Goal: Check status: Check status

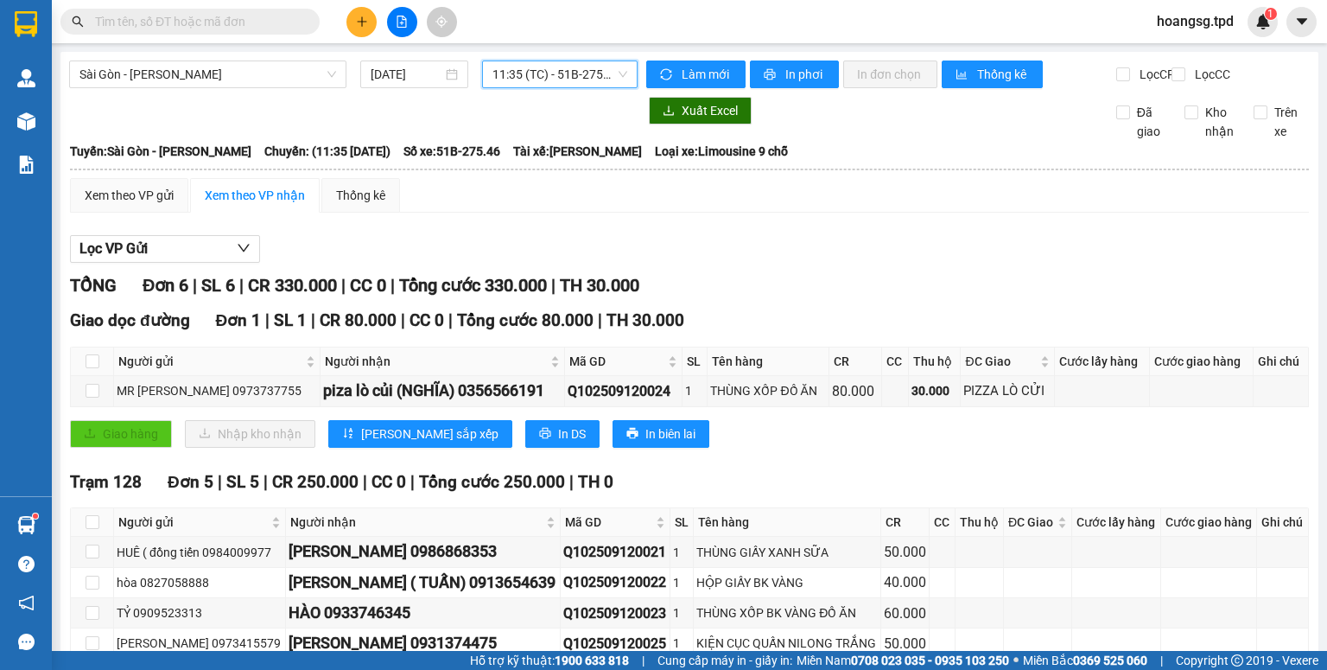
scroll to position [69, 0]
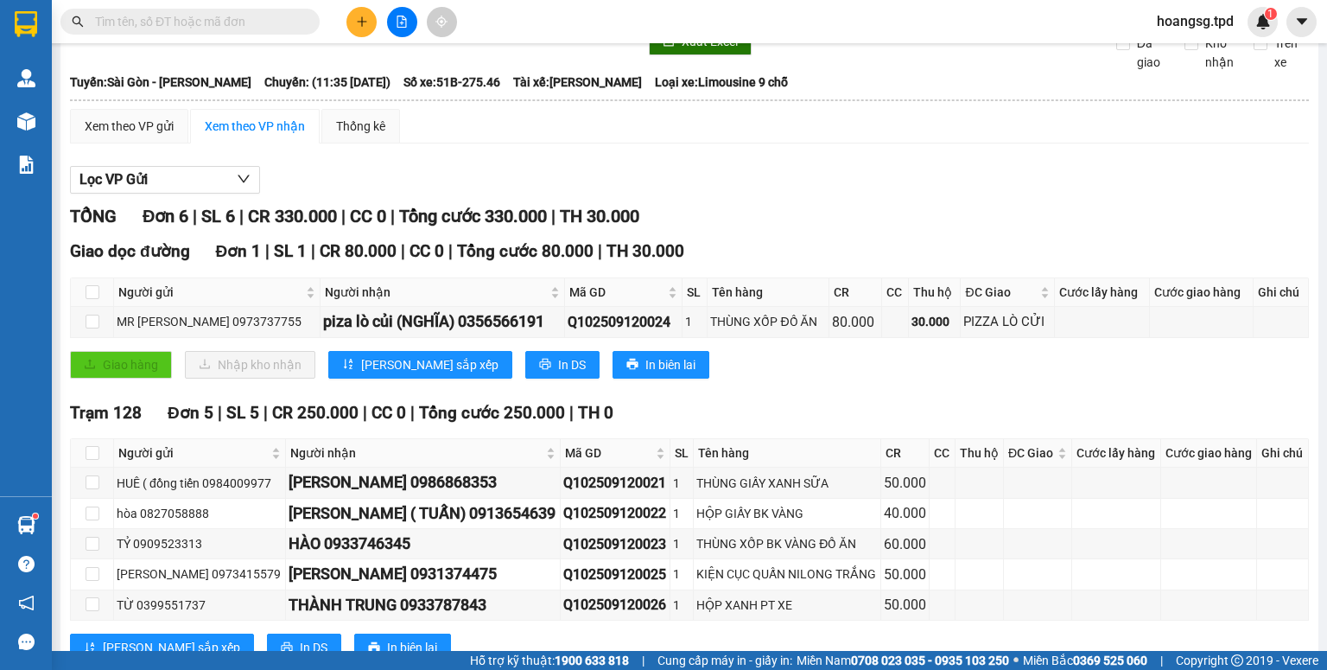
drag, startPoint x: 238, startPoint y: 3, endPoint x: 244, endPoint y: 19, distance: 16.7
click at [238, 3] on div "Kết quả tìm kiếm ( 0 ) Bộ lọc No Data hoangsg.tpd 1" at bounding box center [663, 21] width 1327 height 43
click at [245, 21] on input "text" at bounding box center [197, 21] width 204 height 19
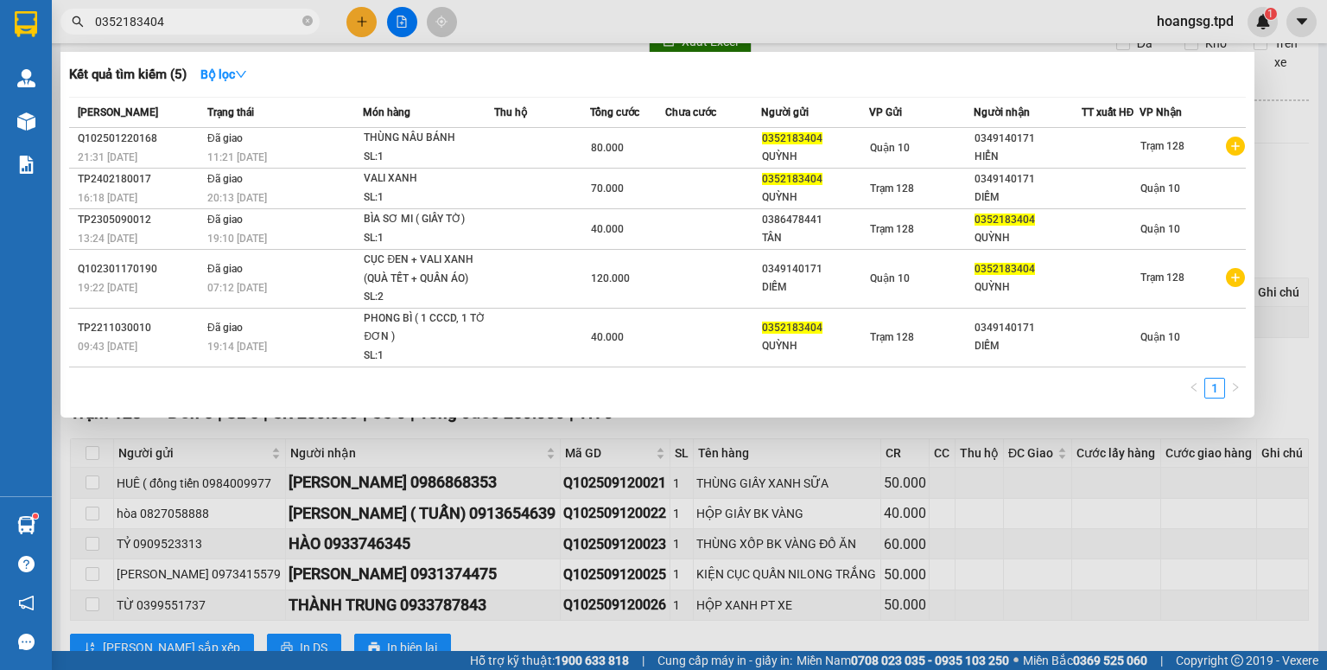
type input "0352183404"
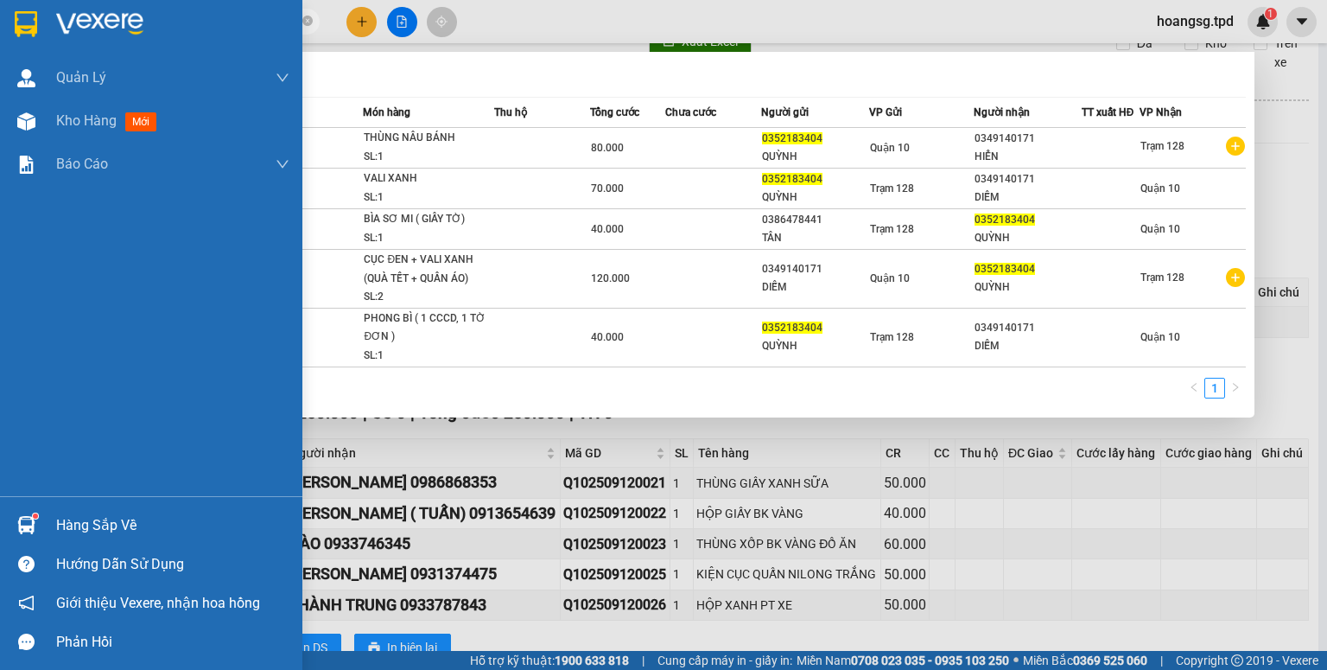
click at [11, 522] on div at bounding box center [26, 525] width 30 height 30
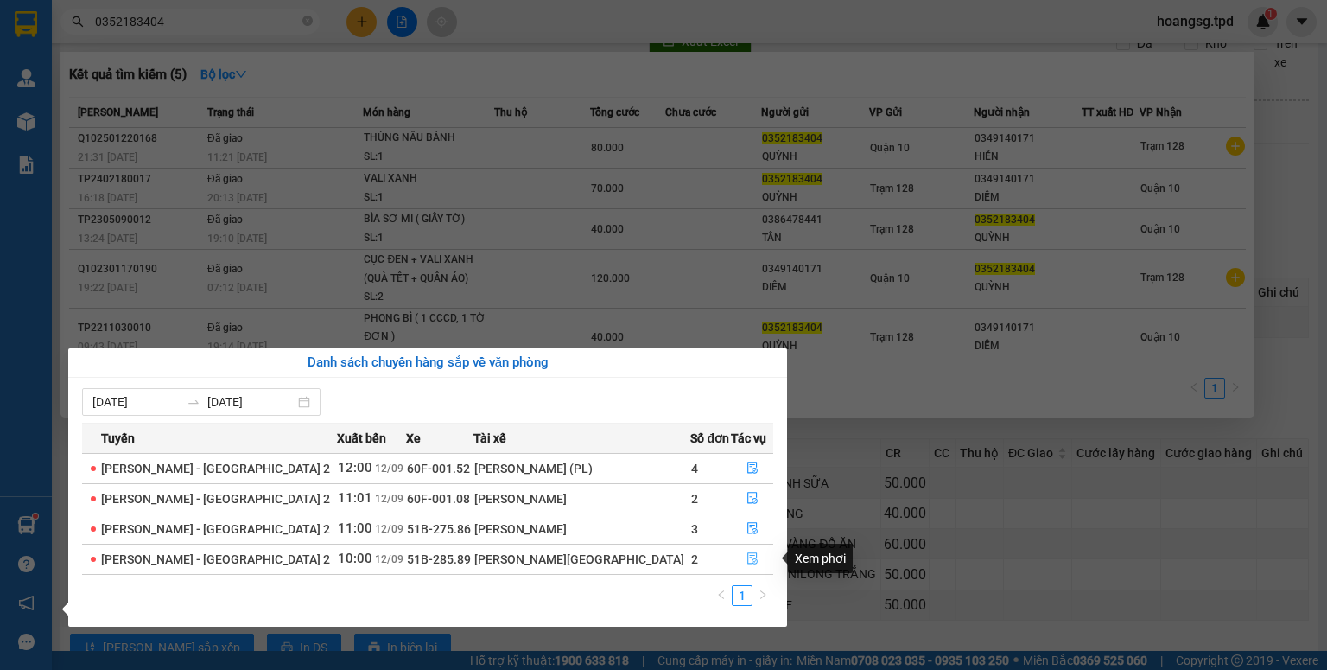
click at [747, 553] on icon "file-done" at bounding box center [753, 558] width 12 height 12
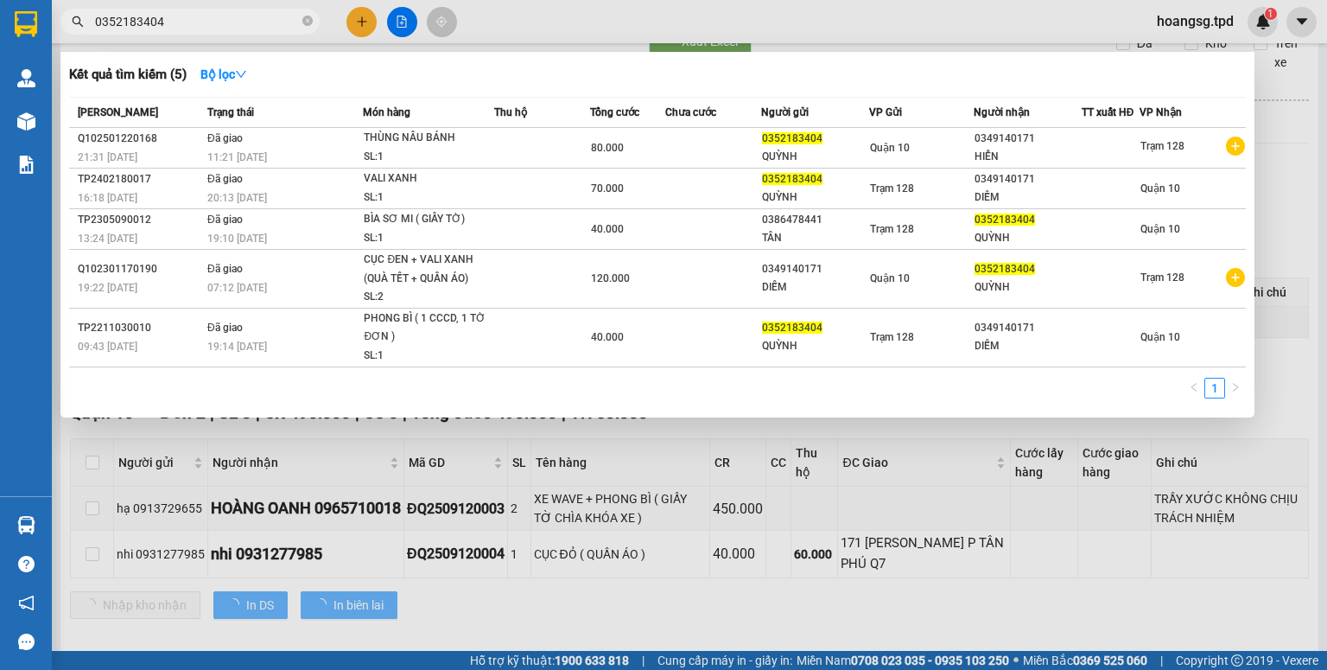
click at [739, 524] on div at bounding box center [663, 335] width 1327 height 670
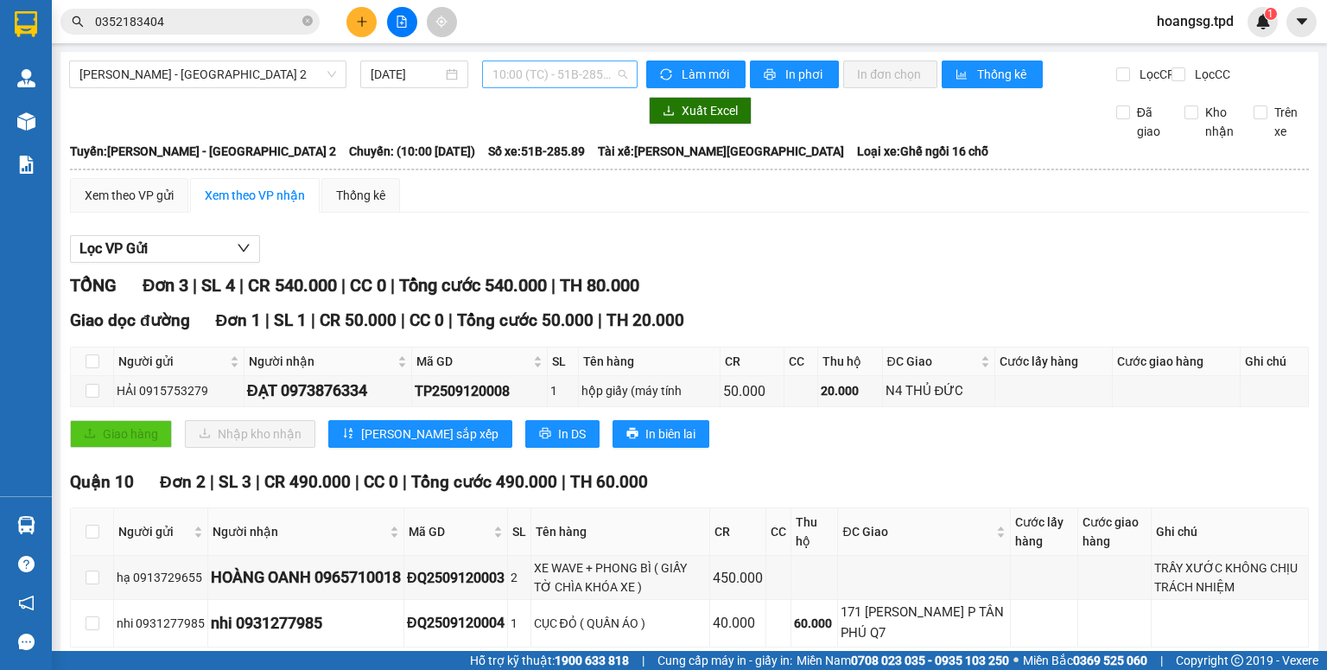
scroll to position [111, 0]
click at [557, 64] on span "10:00 (TC) - 51B-285.89" at bounding box center [560, 74] width 136 height 26
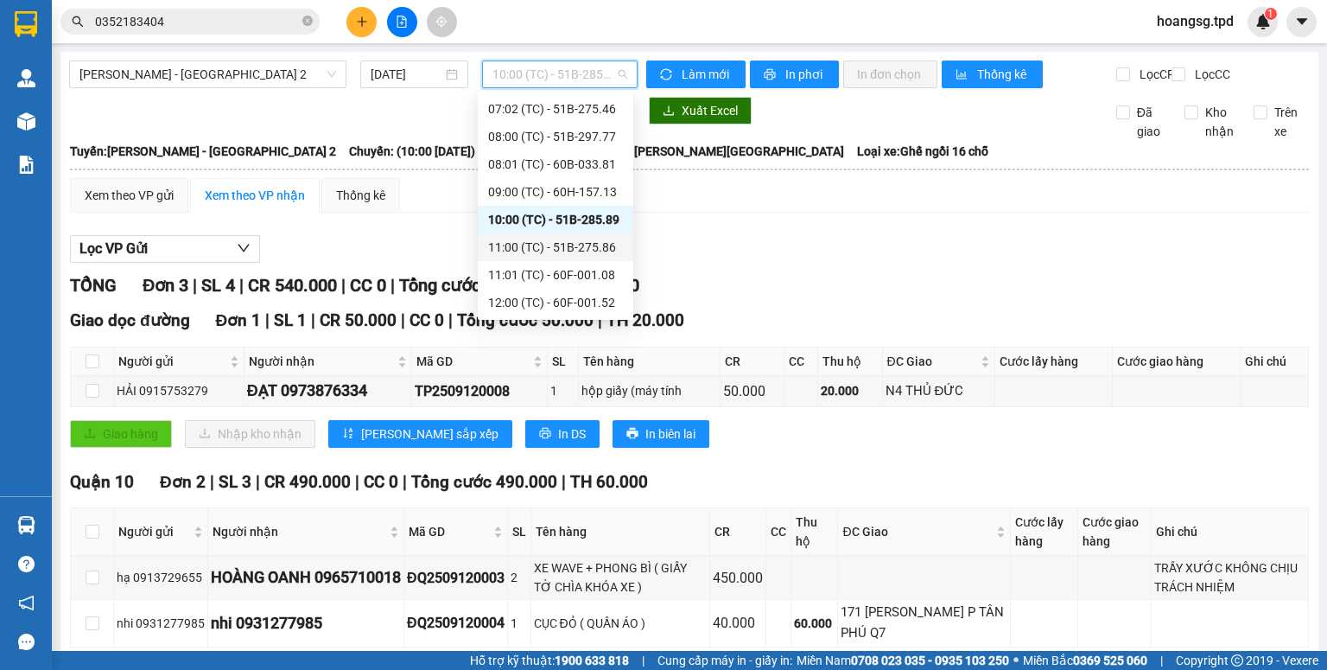
click at [588, 247] on div "11:00 (TC) - 51B-275.86" at bounding box center [555, 247] width 135 height 19
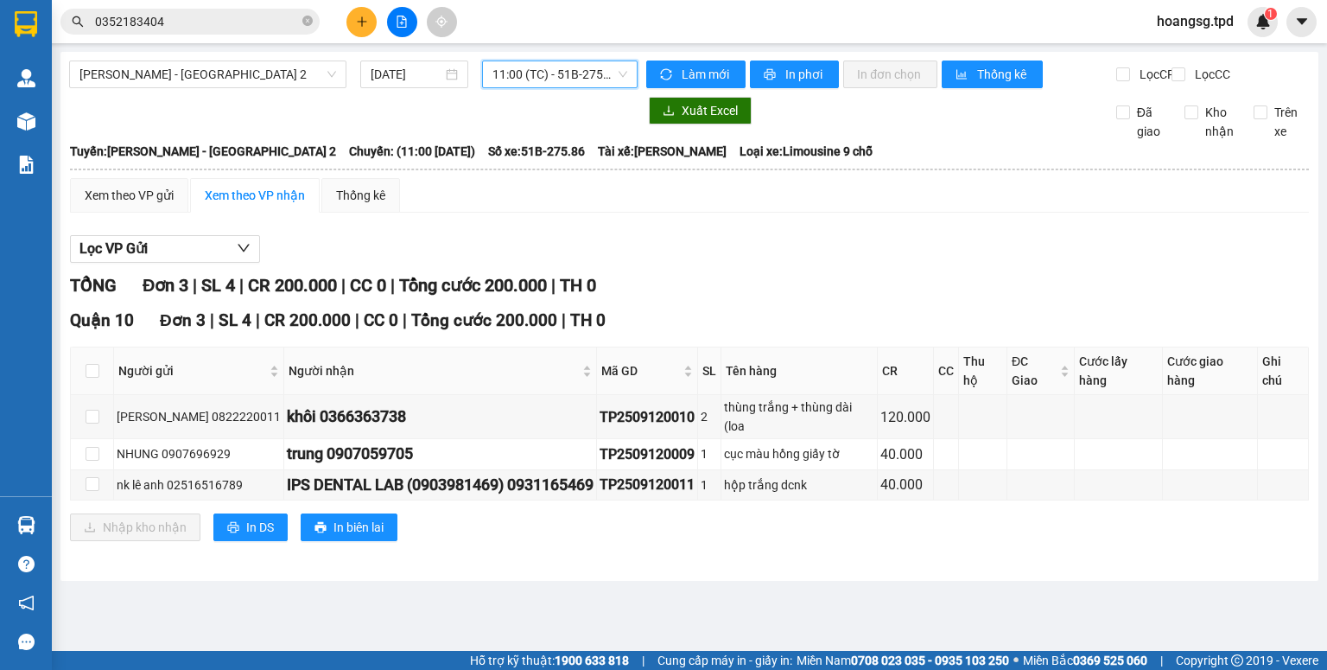
click at [588, 83] on span "11:00 (TC) - 51B-275.86" at bounding box center [560, 74] width 136 height 26
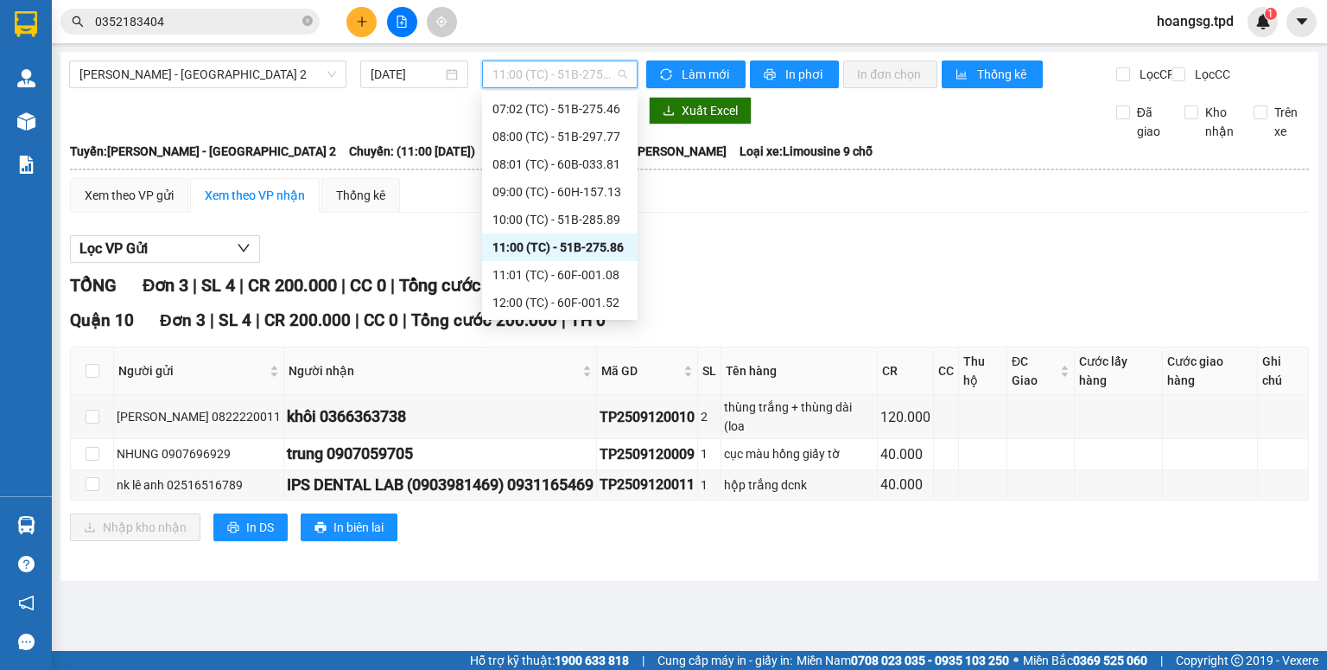
click at [568, 259] on div "11:00 (TC) - 51B-275.86" at bounding box center [560, 247] width 156 height 28
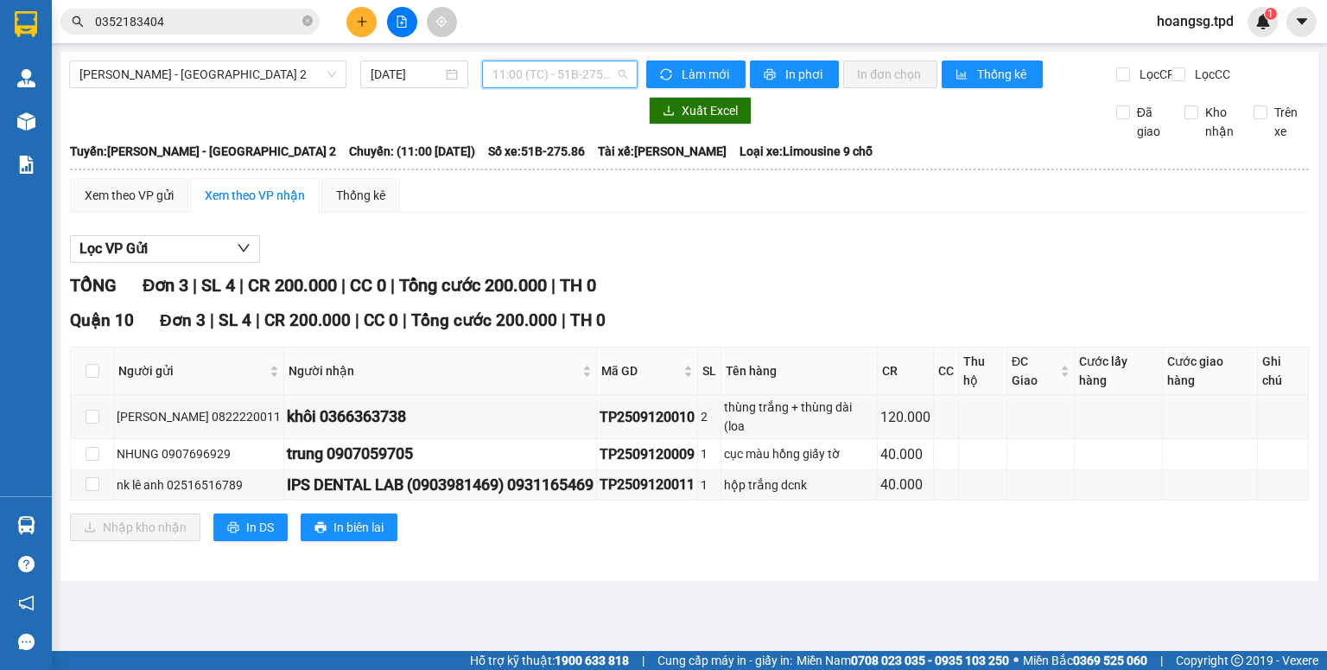
click at [603, 77] on span "11:00 (TC) - 51B-275.86" at bounding box center [560, 74] width 136 height 26
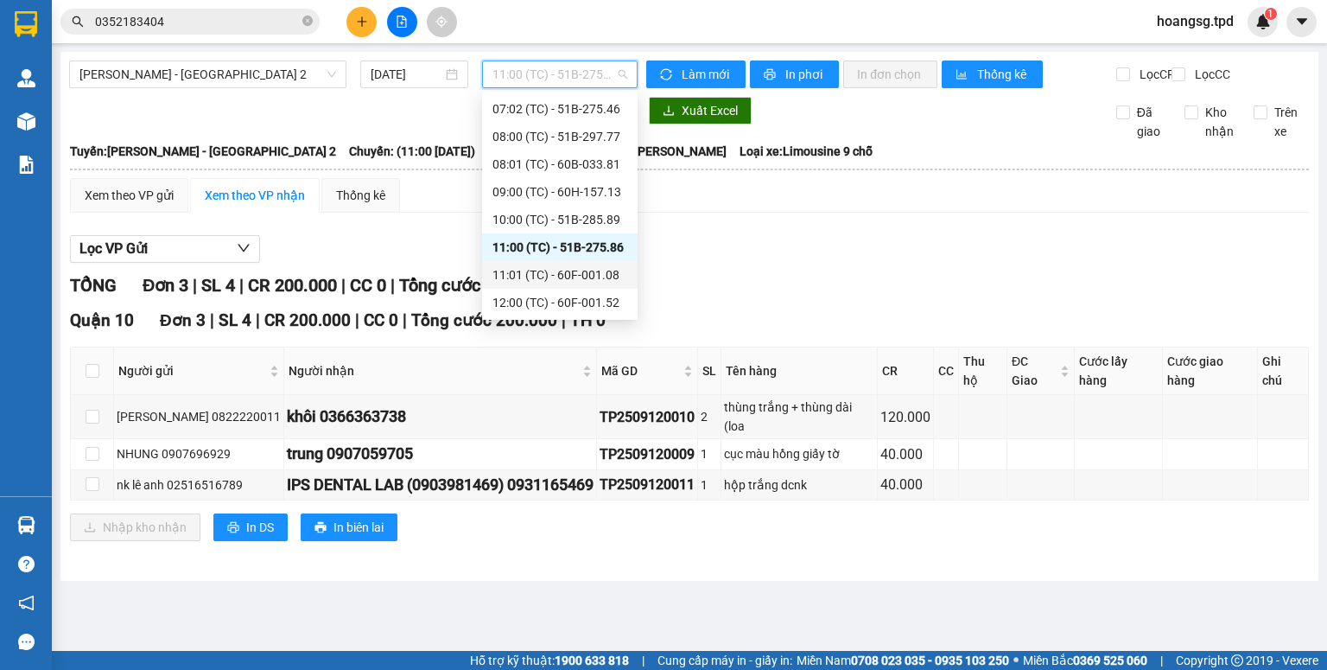
click at [579, 280] on div "11:01 (TC) - 60F-001.08" at bounding box center [559, 274] width 135 height 19
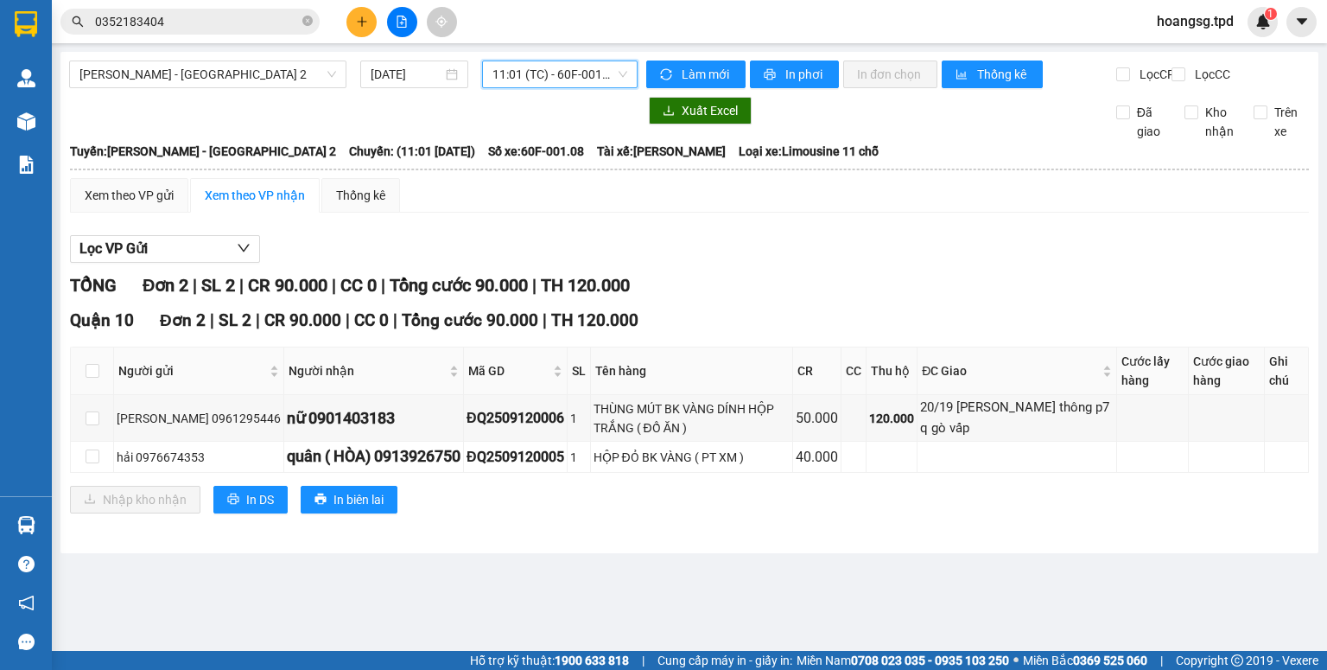
click at [567, 80] on span "11:01 (TC) - 60F-001.08" at bounding box center [560, 74] width 136 height 26
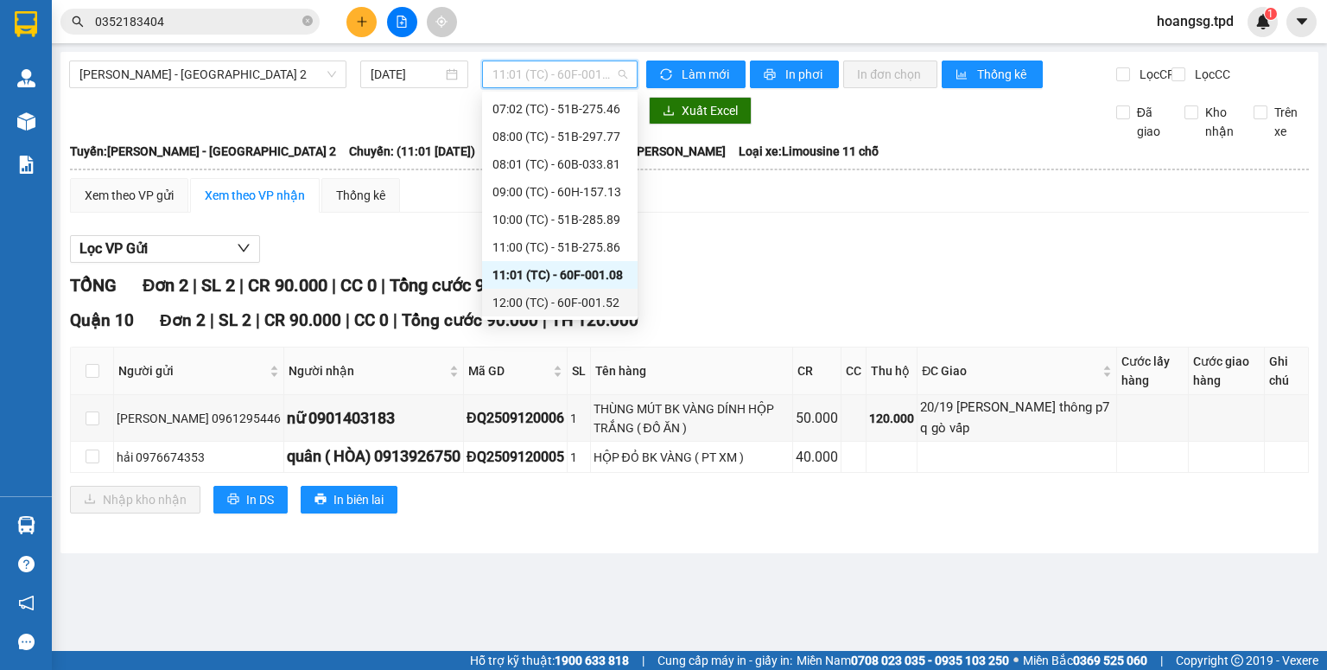
click at [550, 308] on div "12:00 (TC) - 60F-001.52" at bounding box center [559, 302] width 135 height 19
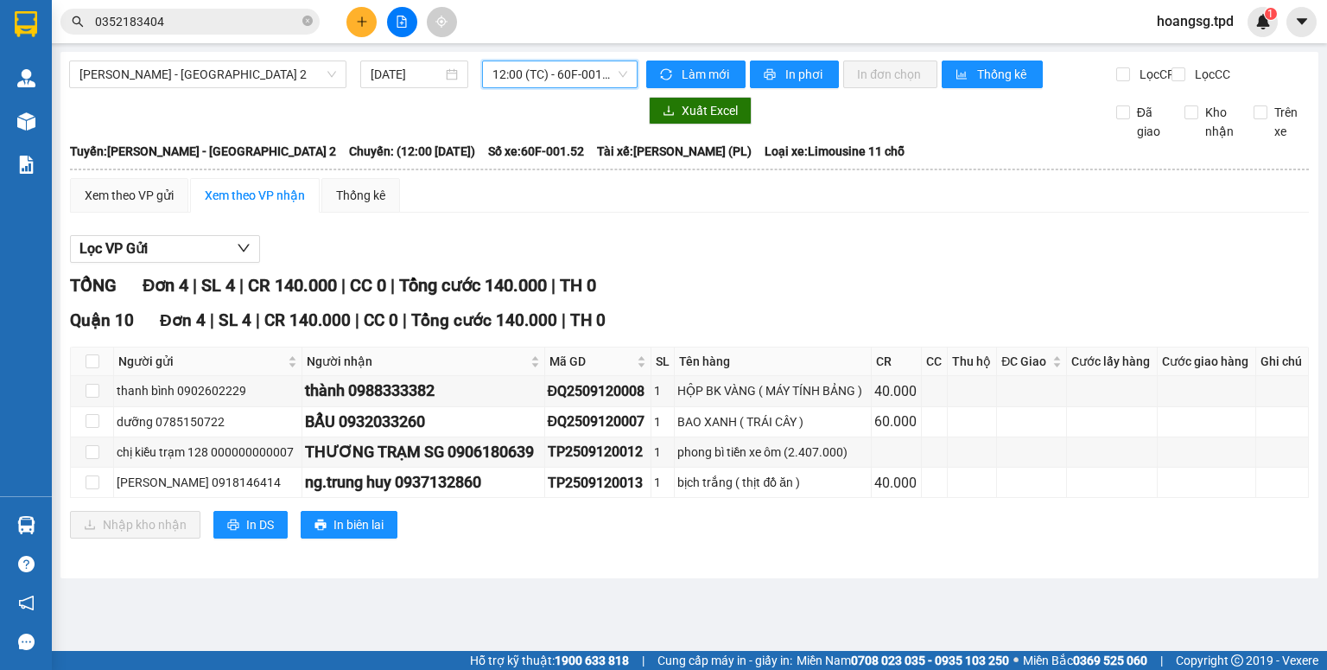
click at [577, 87] on div "12:00 (TC) - 60F-001.52" at bounding box center [560, 74] width 156 height 28
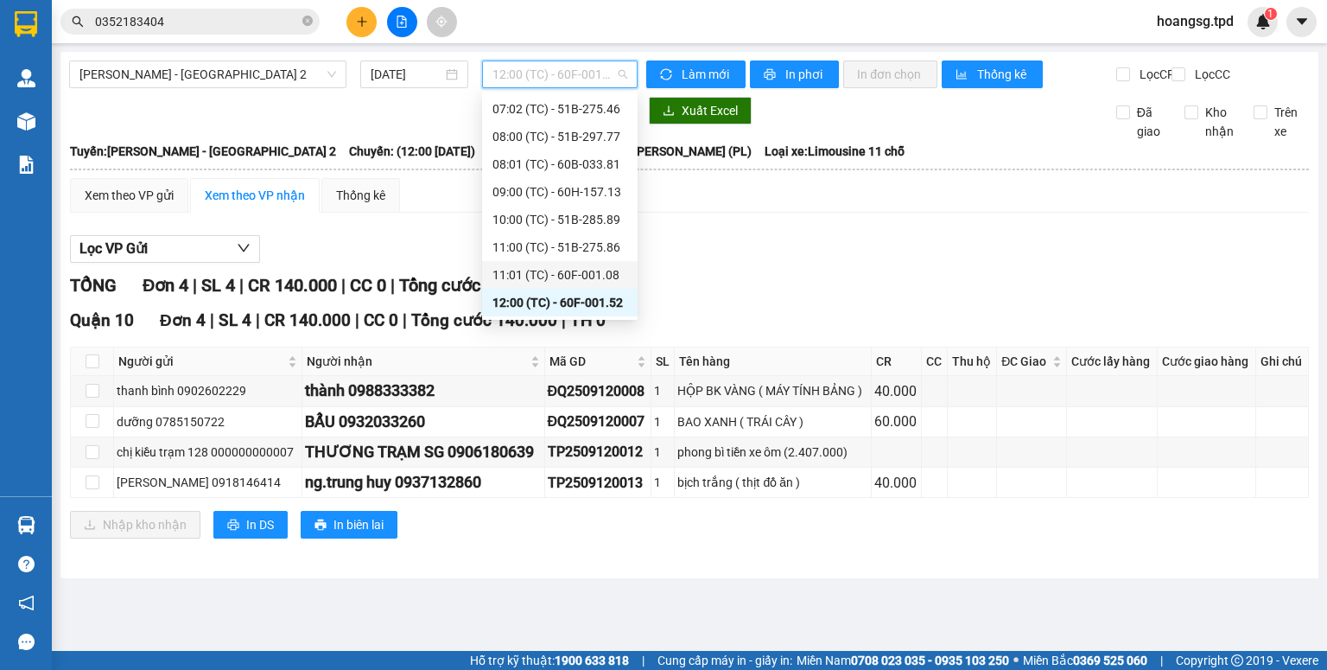
click at [577, 274] on div "11:01 (TC) - 60F-001.08" at bounding box center [559, 274] width 135 height 19
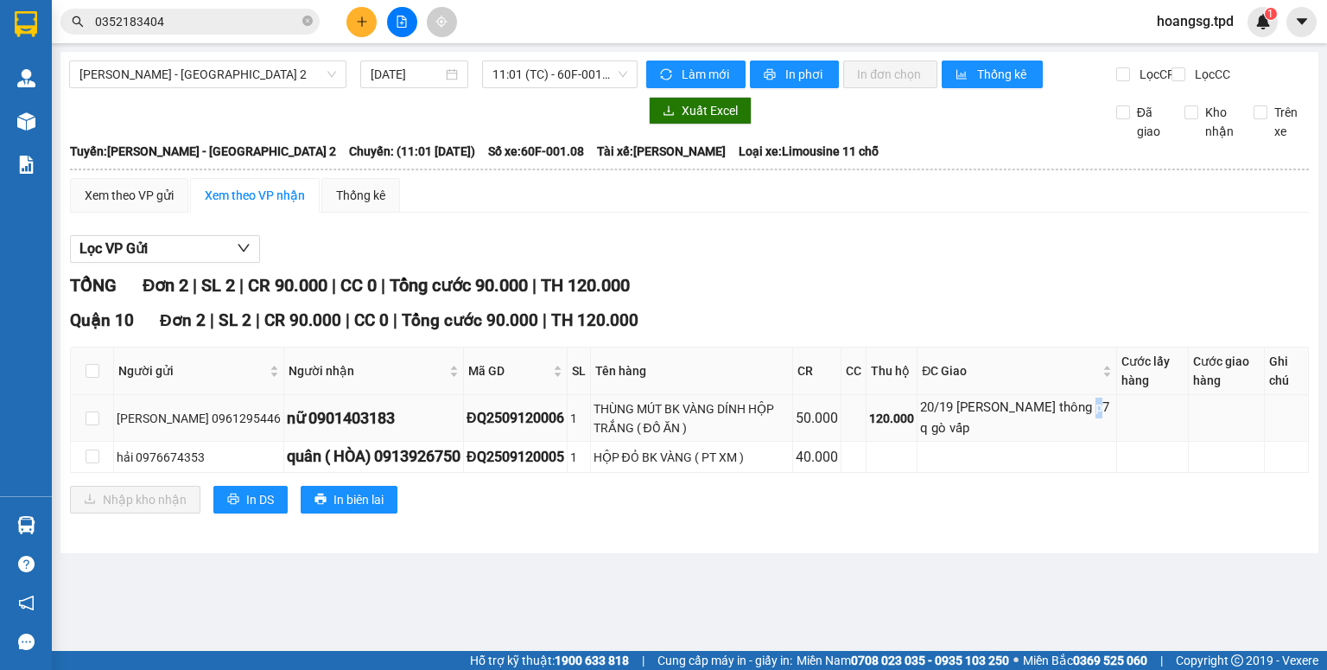
drag, startPoint x: 971, startPoint y: 442, endPoint x: 981, endPoint y: 439, distance: 10.1
click at [981, 438] on div "20/19 [PERSON_NAME] thông p7 q gò vấp" at bounding box center [1017, 417] width 194 height 41
drag, startPoint x: 522, startPoint y: 440, endPoint x: 612, endPoint y: 440, distance: 89.9
click at [612, 440] on tr "[PERSON_NAME] 0961295446 nữ 0901403183 ĐQ2509120006 1 THÙNG MÚT BK VÀNG DÍNH HỘ…" at bounding box center [690, 418] width 1238 height 47
click at [696, 467] on div "HỘP ĐỎ BK VÀNG ( PT XM )" at bounding box center [692, 457] width 197 height 19
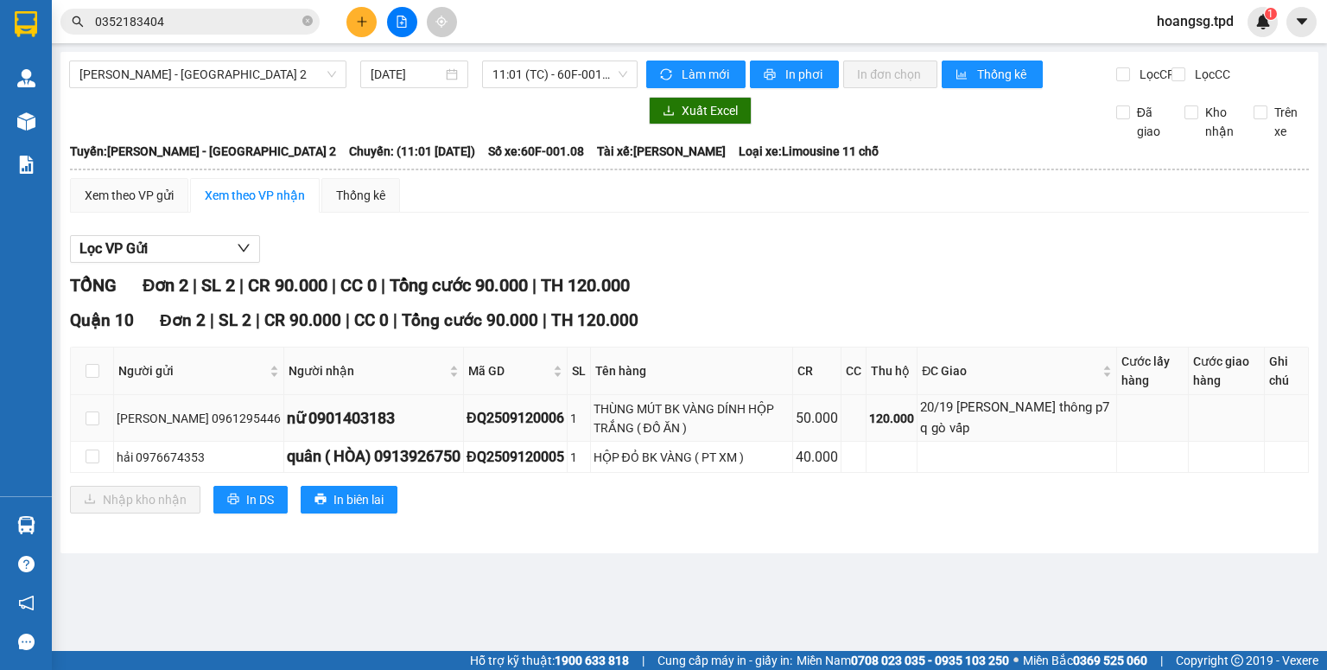
click at [677, 437] on div "THÙNG MÚT BK VÀNG DÍNH HỘP TRẮNG ( ĐỒ ĂN )" at bounding box center [692, 418] width 197 height 38
